Goal: Task Accomplishment & Management: Manage account settings

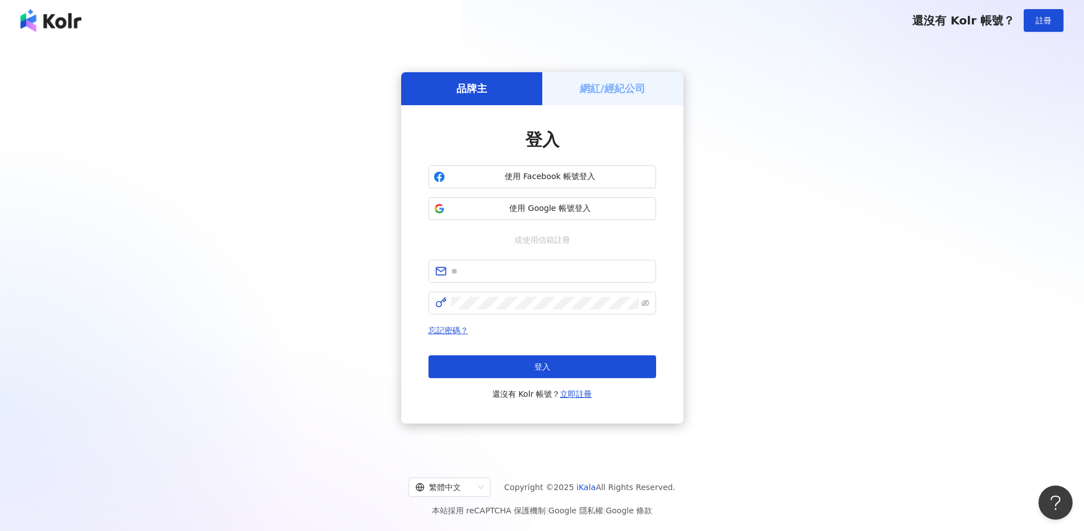
click at [520, 258] on div "登入 使用 Facebook 帳號登入 使用 Google 帳號登入 或使用信箱註冊 忘記密碼？ 登入 還沒有 Kolr 帳號？ 立即註冊" at bounding box center [542, 264] width 228 height 273
click at [523, 214] on button "使用 Google 帳號登入" at bounding box center [542, 208] width 228 height 23
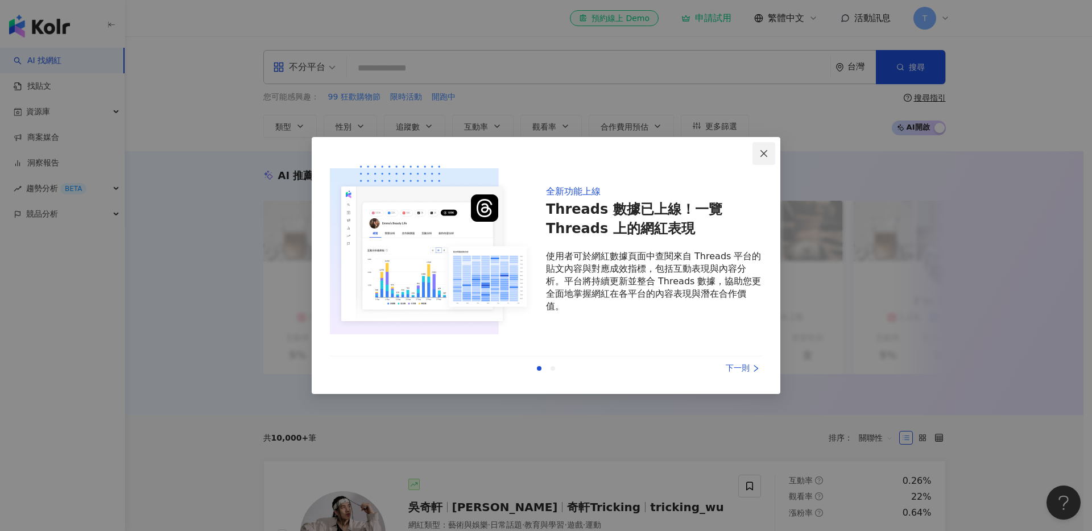
click at [761, 154] on icon "close" at bounding box center [764, 153] width 9 height 9
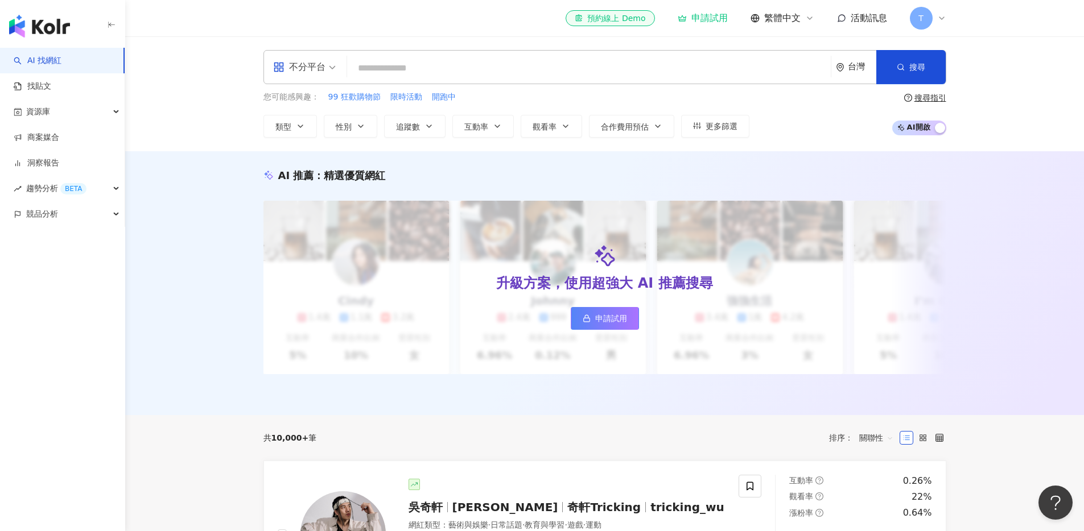
click at [926, 27] on span "T" at bounding box center [921, 18] width 23 height 23
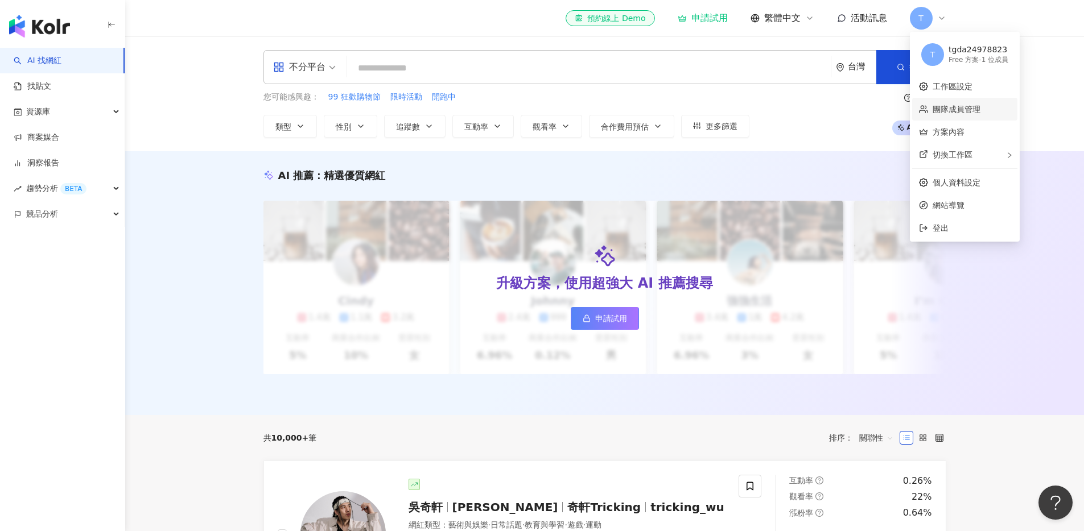
click at [974, 108] on link "團隊成員管理" at bounding box center [957, 109] width 48 height 9
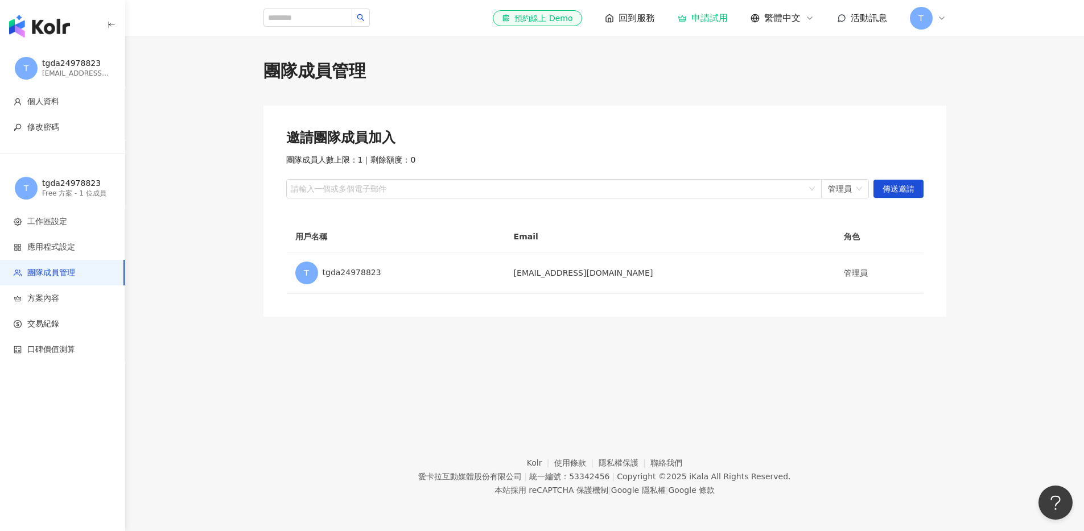
click at [626, 19] on span "回到服務" at bounding box center [636, 18] width 36 height 13
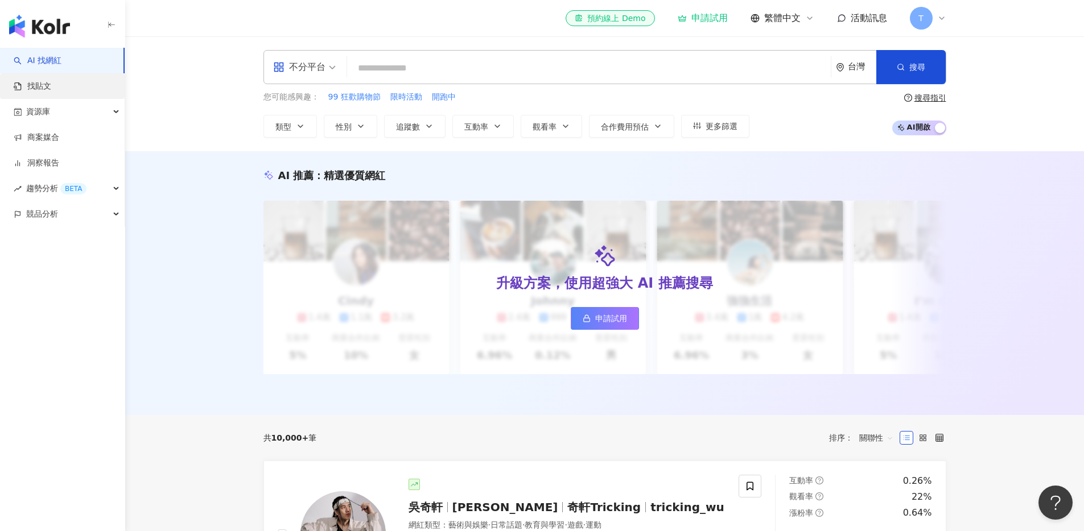
click at [51, 89] on link "找貼文" at bounding box center [33, 86] width 38 height 11
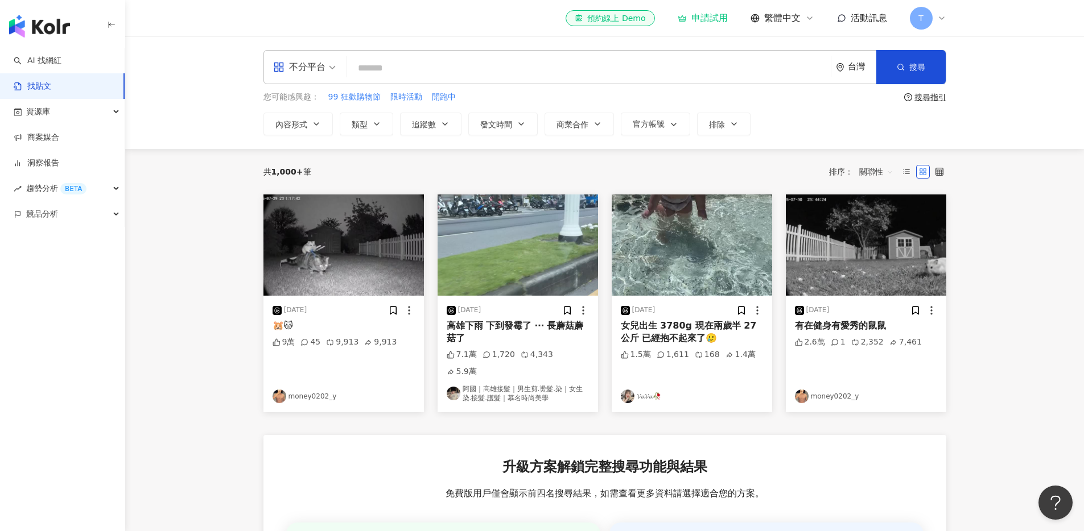
click at [930, 15] on span "T" at bounding box center [921, 18] width 23 height 23
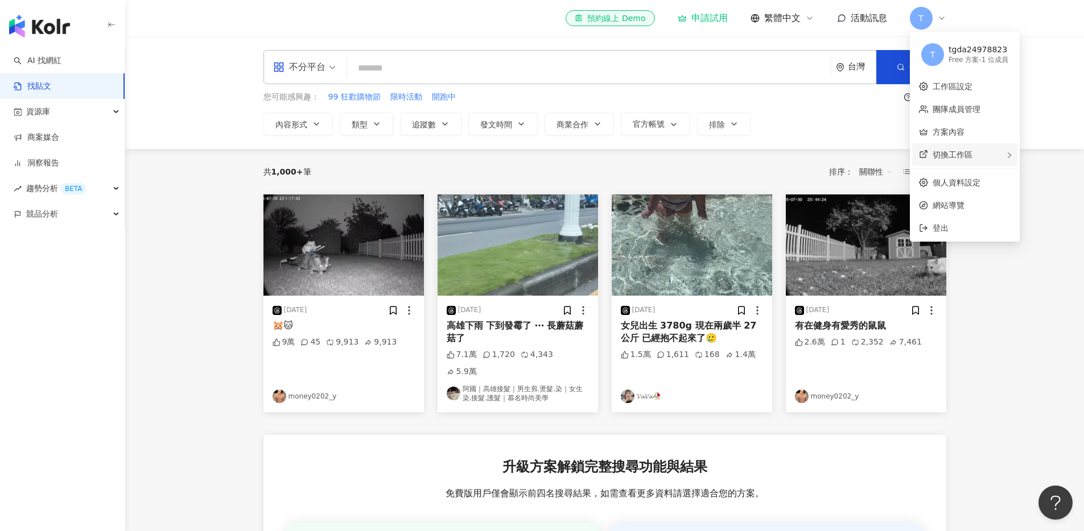
click at [995, 152] on div "切換工作區" at bounding box center [964, 154] width 105 height 23
click at [864, 174] on div "Enterprise - 6 位成員" at bounding box center [865, 172] width 65 height 10
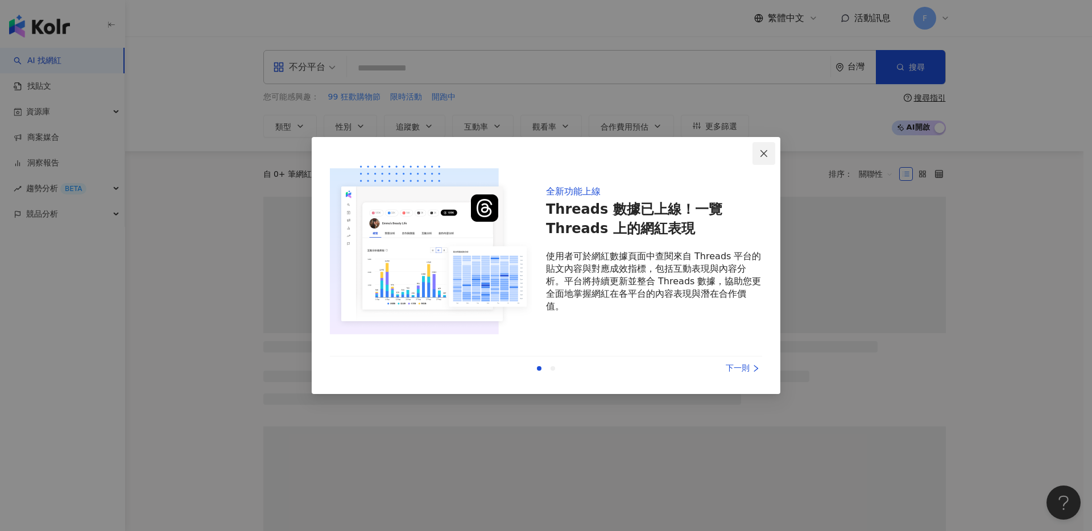
click at [761, 156] on icon "close" at bounding box center [764, 153] width 9 height 9
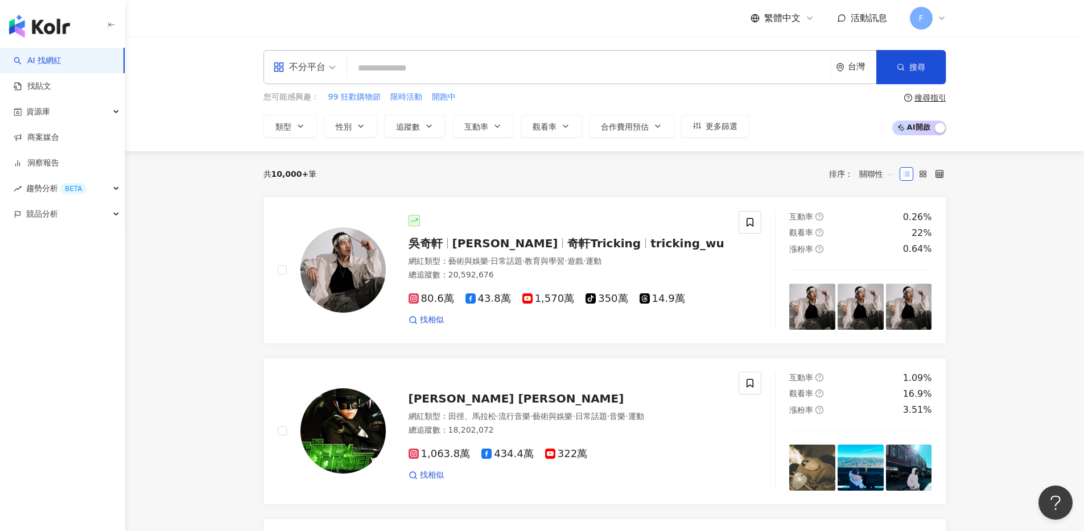
click at [930, 17] on span "F" at bounding box center [921, 18] width 23 height 23
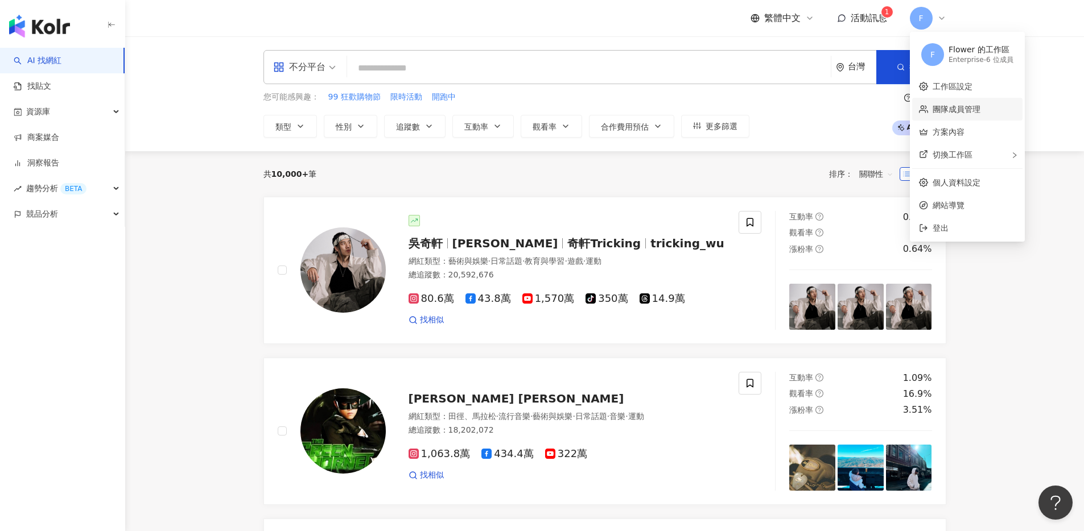
click at [951, 110] on link "團隊成員管理" at bounding box center [957, 109] width 48 height 9
